Goal: Task Accomplishment & Management: Manage account settings

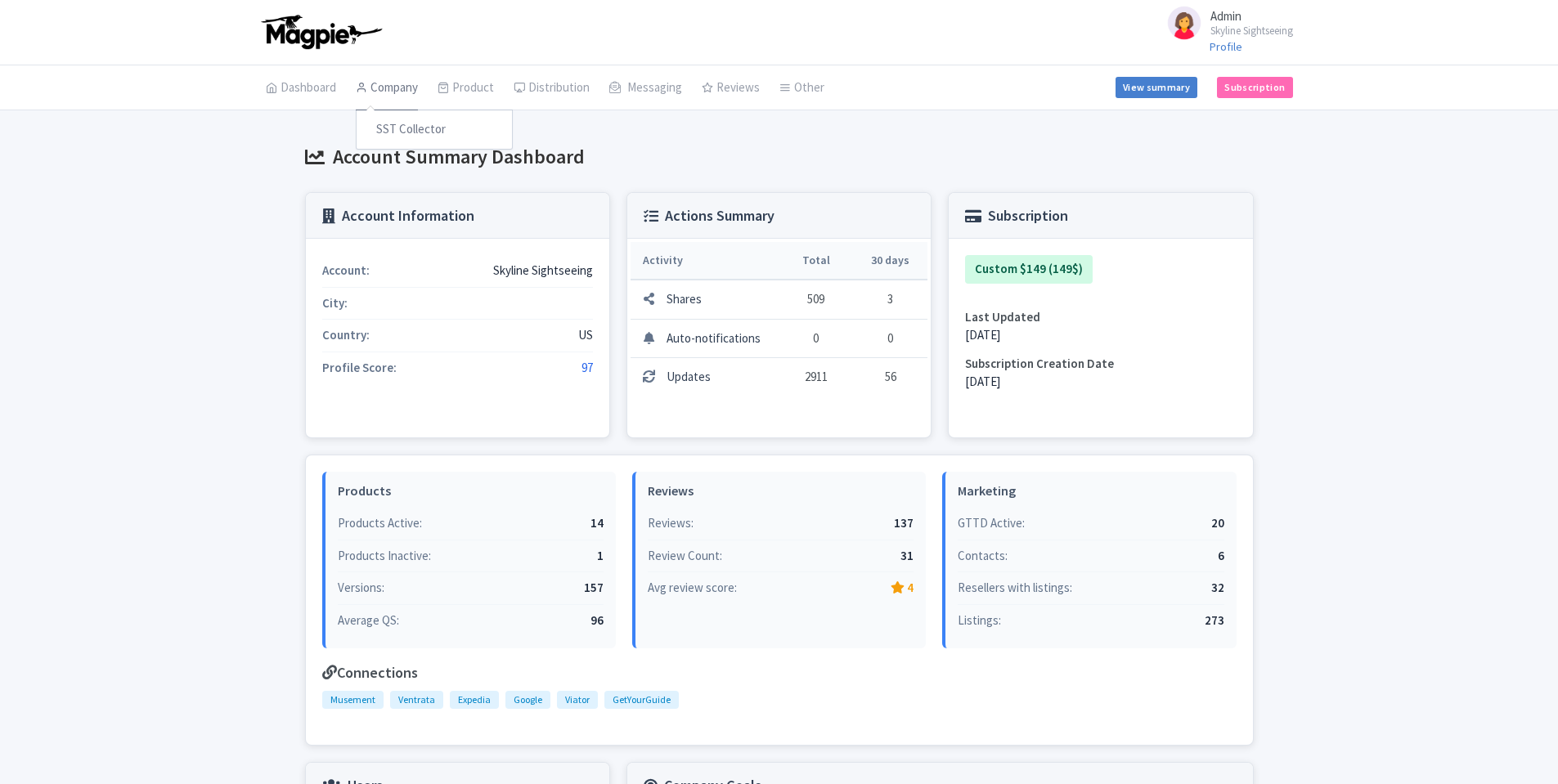
click at [412, 92] on link "Company" at bounding box center [386, 88] width 62 height 46
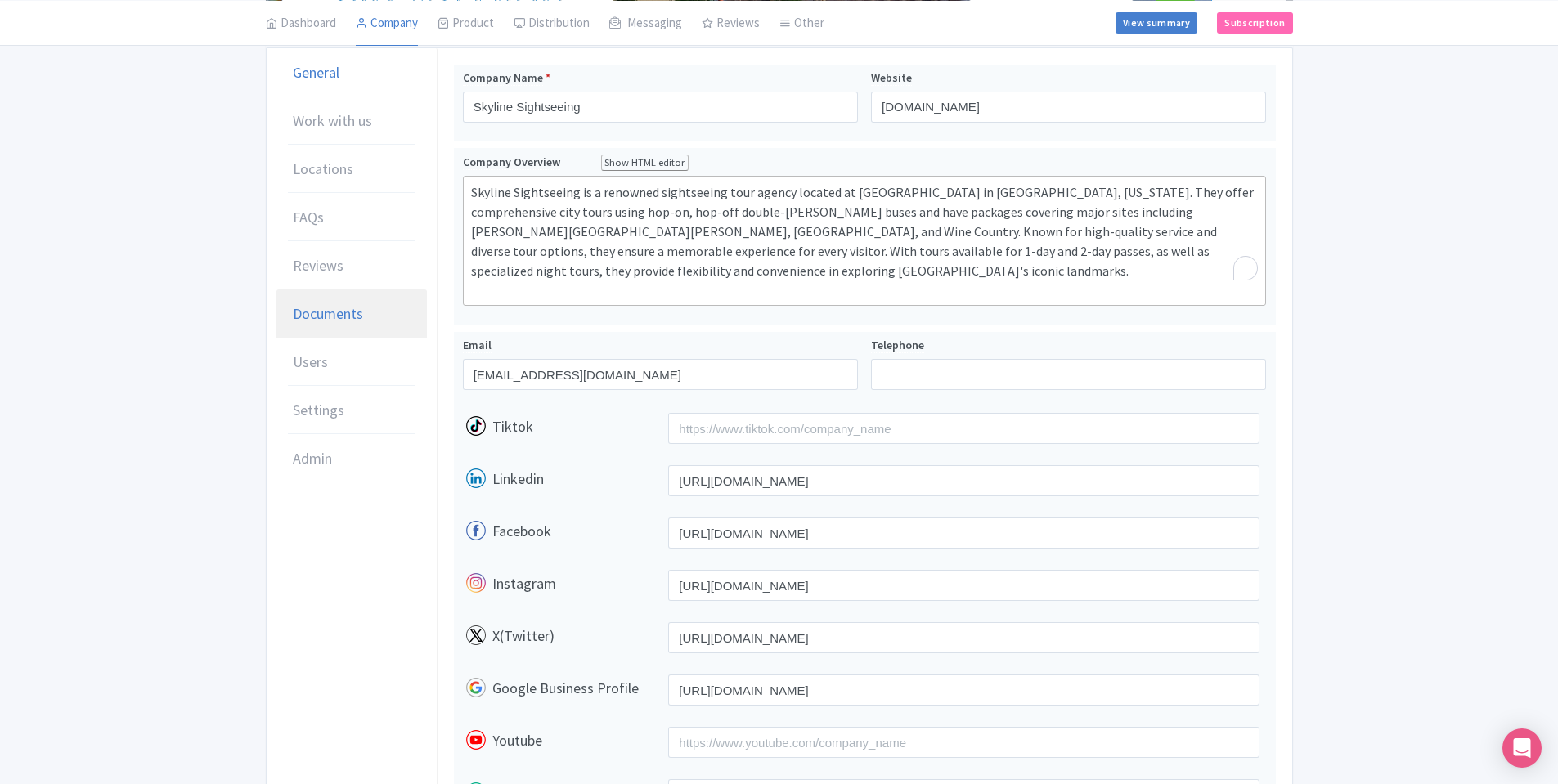
click at [384, 324] on link "Documents" at bounding box center [352, 315] width 150 height 49
